Goal: Find specific page/section

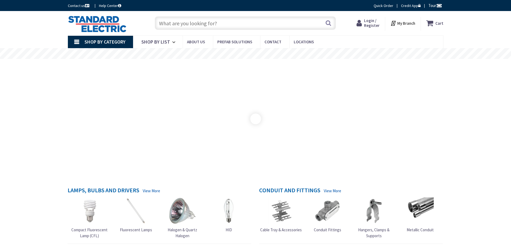
click at [190, 23] on input "text" at bounding box center [245, 22] width 181 height 13
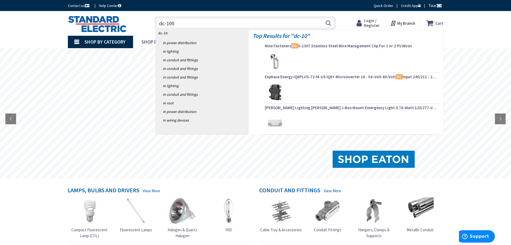
type input "dc-100s"
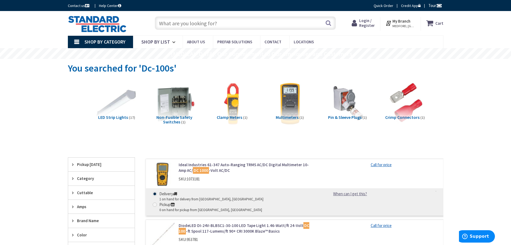
click at [176, 13] on div "Skip to Content Toggle Nav Search Cart My Cart Close" at bounding box center [255, 23] width 403 height 24
click at [173, 25] on input "text" at bounding box center [245, 22] width 181 height 13
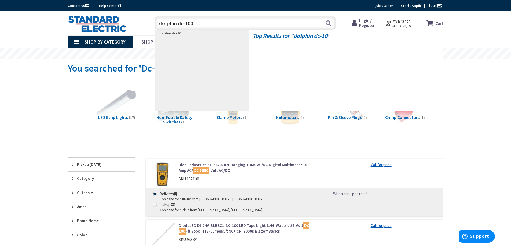
type input "dolphin dc-100s"
